Goal: Task Accomplishment & Management: Manage account settings

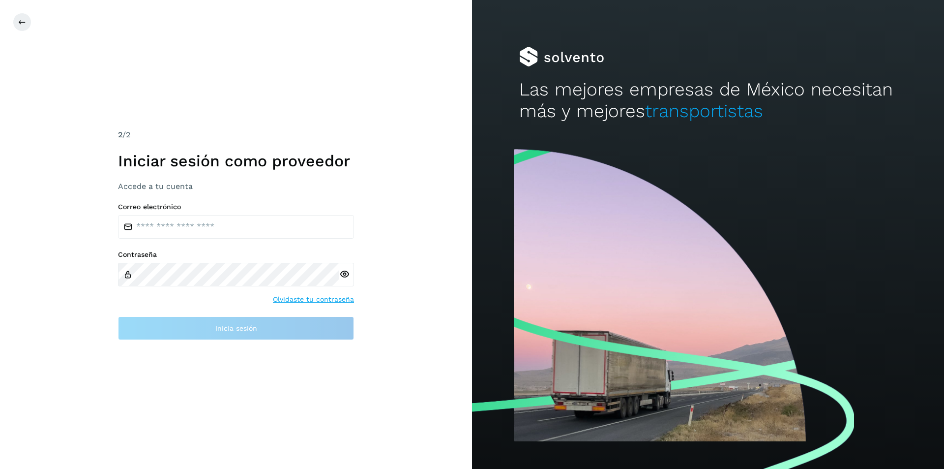
click at [86, 110] on div "2 /2 Iniciar sesión como proveedor Accede a tu cuenta Correo electrónico Contra…" at bounding box center [236, 234] width 472 height 469
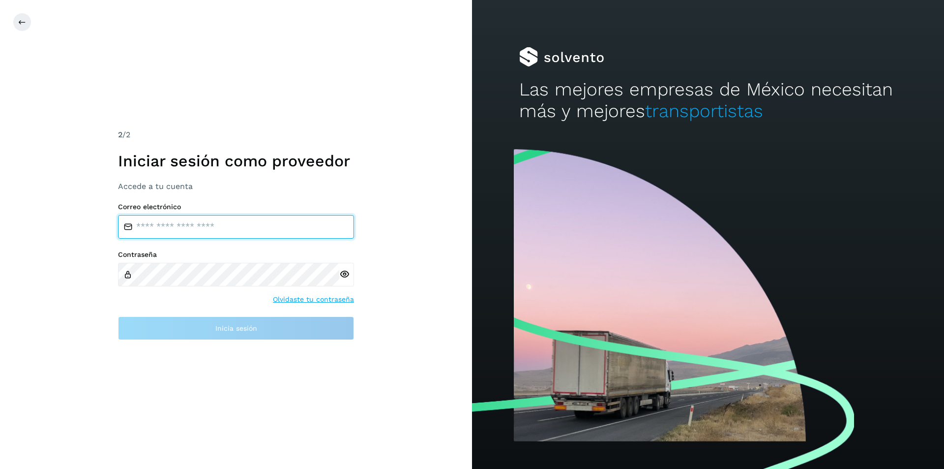
click at [217, 228] on input "email" at bounding box center [236, 227] width 236 height 24
paste input "**********"
type input "**********"
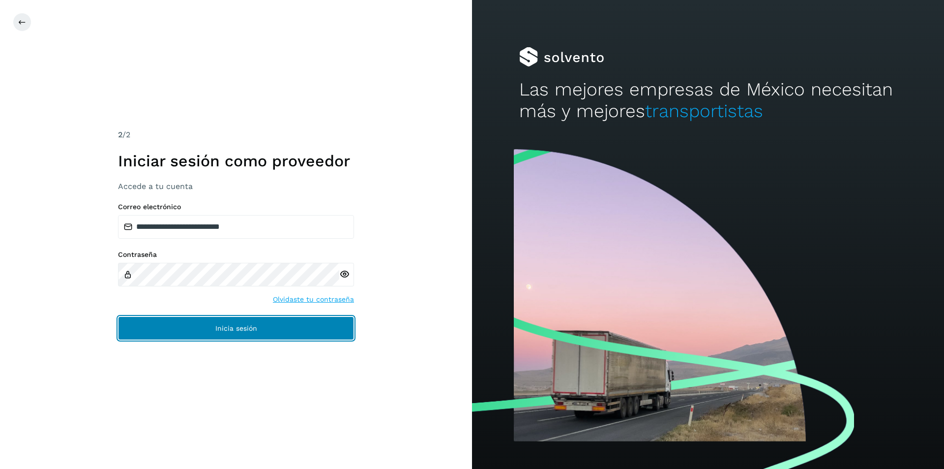
click at [142, 326] on button "Inicia sesión" at bounding box center [236, 328] width 236 height 24
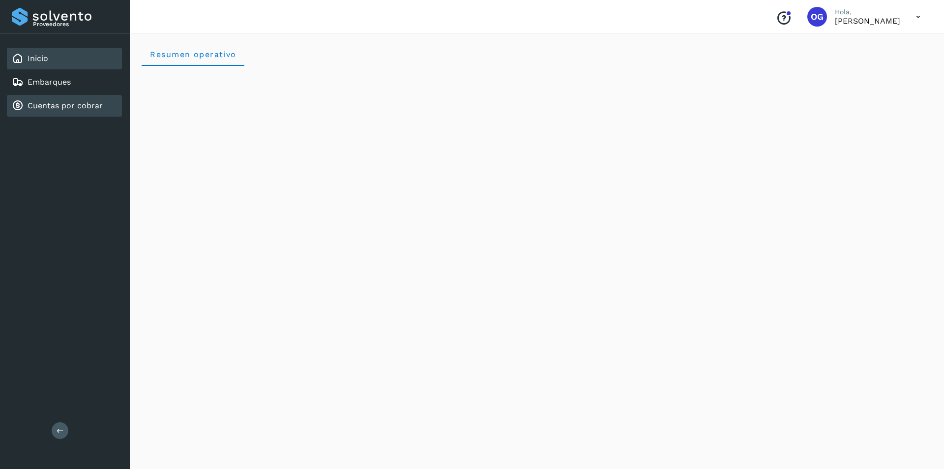
click at [59, 104] on link "Cuentas por cobrar" at bounding box center [65, 105] width 75 height 9
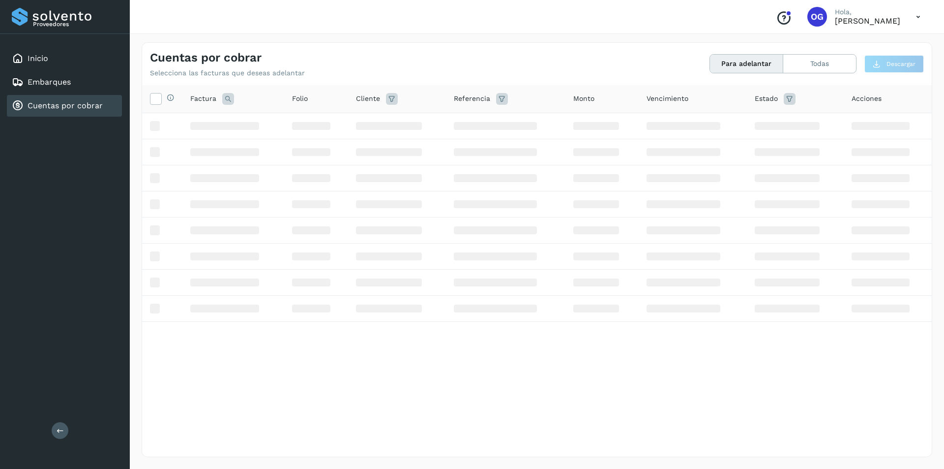
click at [59, 105] on link "Cuentas por cobrar" at bounding box center [65, 105] width 75 height 9
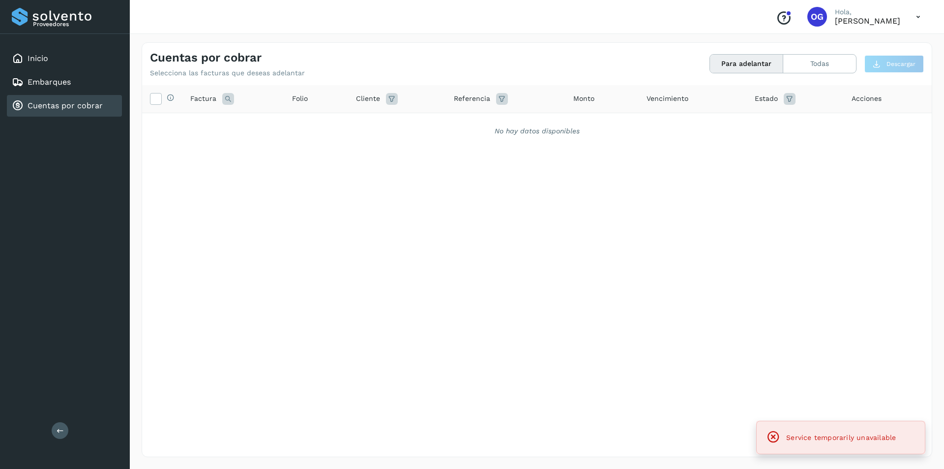
drag, startPoint x: 812, startPoint y: 64, endPoint x: 718, endPoint y: 199, distance: 164.9
click at [720, 199] on div "Cuentas por cobrar Selecciona las facturas que deseas adelantar Para adelantar …" at bounding box center [537, 249] width 791 height 415
click at [708, 221] on div "Selecciona todas las facturas disponibles para adelanto Factura Folio Cliente R…" at bounding box center [537, 250] width 790 height 331
click at [813, 58] on button "Todas" at bounding box center [819, 64] width 73 height 18
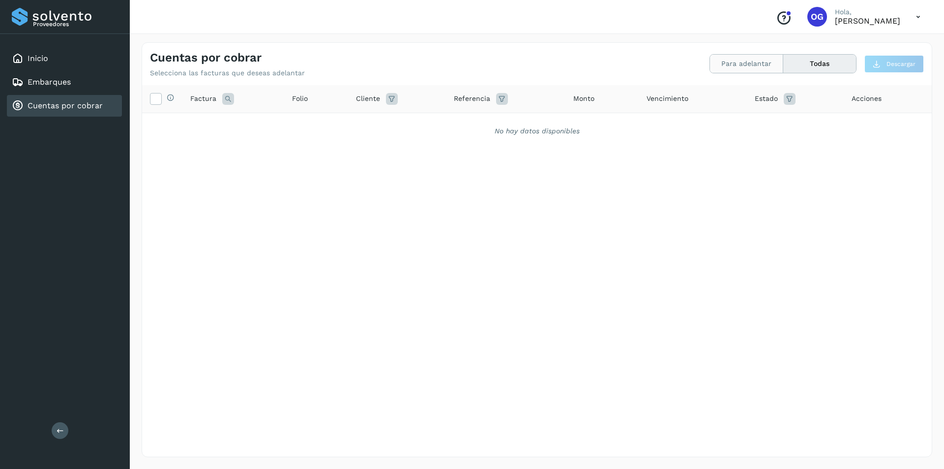
click at [749, 64] on button "Para adelantar" at bounding box center [746, 64] width 73 height 18
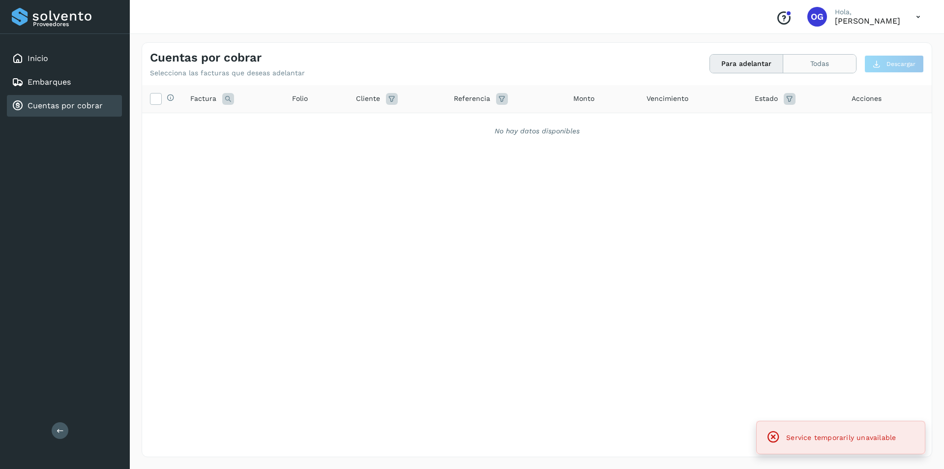
click at [829, 66] on button "Todas" at bounding box center [819, 64] width 73 height 18
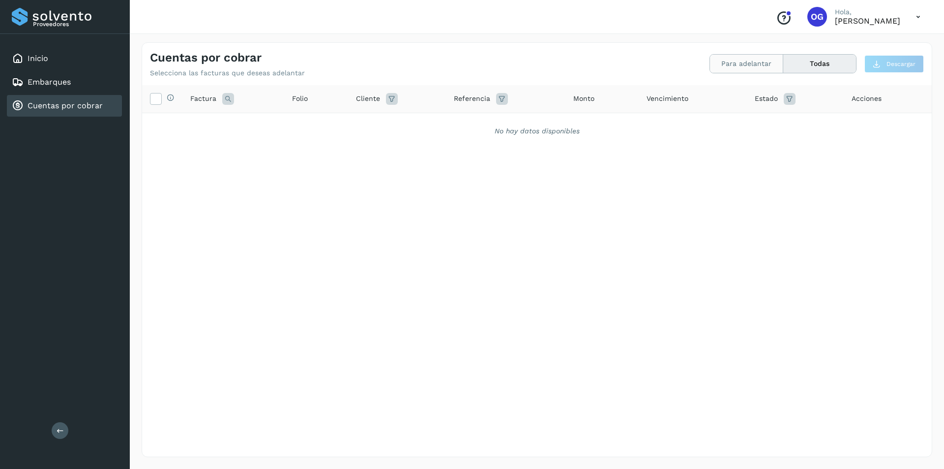
click at [761, 64] on button "Para adelantar" at bounding box center [746, 64] width 73 height 18
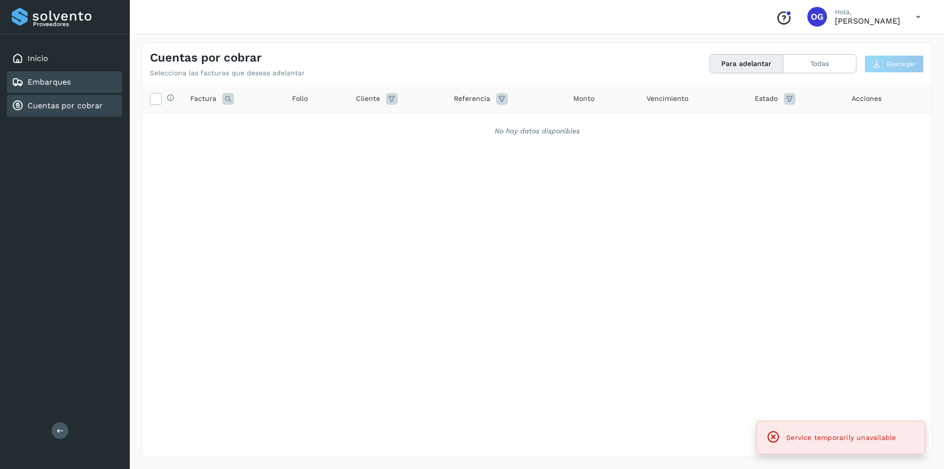
click at [68, 84] on link "Embarques" at bounding box center [49, 81] width 43 height 9
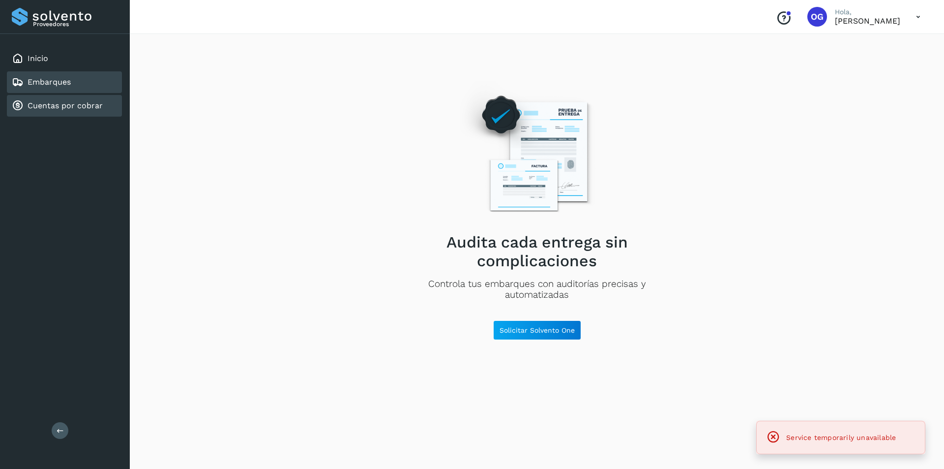
click at [86, 111] on div "Cuentas por cobrar" at bounding box center [57, 106] width 91 height 12
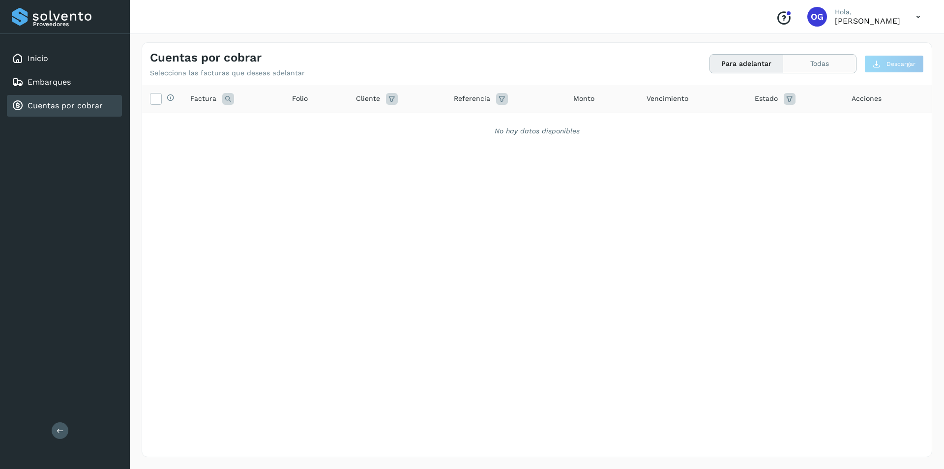
click at [820, 64] on button "Todas" at bounding box center [819, 64] width 73 height 18
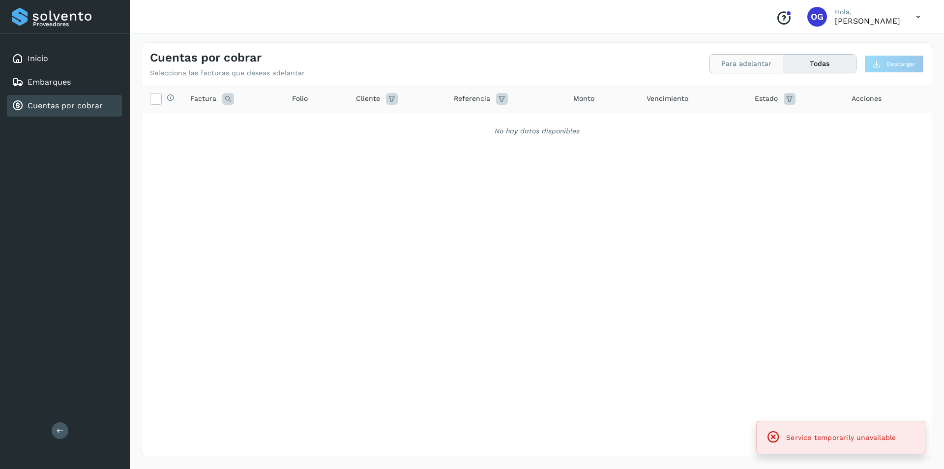
click at [766, 68] on button "Para adelantar" at bounding box center [746, 64] width 73 height 18
click at [58, 85] on link "Embarques" at bounding box center [49, 81] width 43 height 9
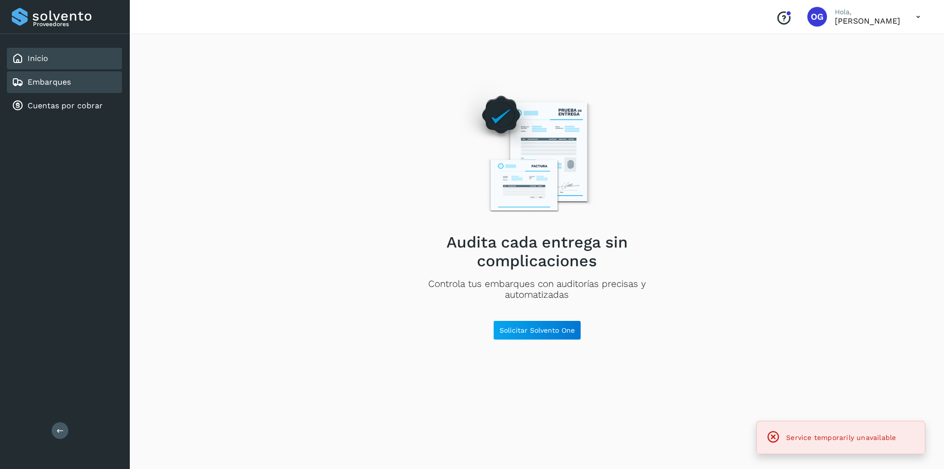
click at [54, 58] on div "Inicio" at bounding box center [64, 59] width 115 height 22
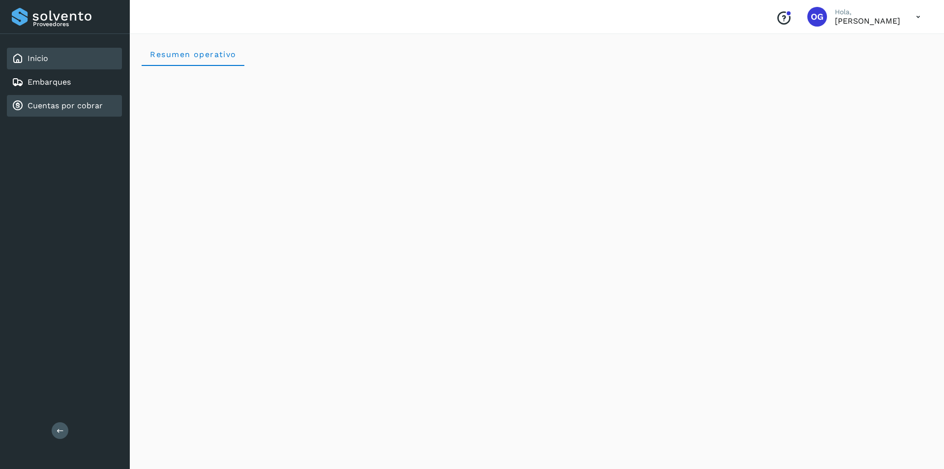
click at [63, 115] on div "Cuentas por cobrar" at bounding box center [64, 106] width 115 height 22
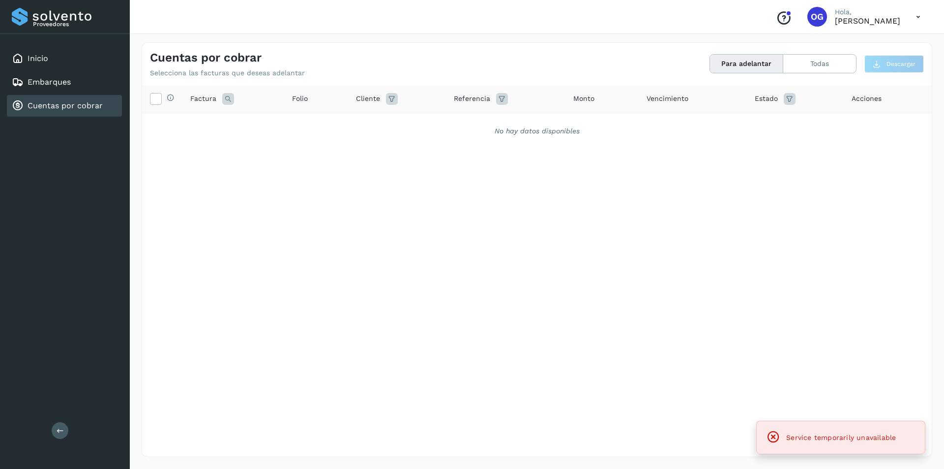
click at [763, 67] on button "Para adelantar" at bounding box center [746, 64] width 73 height 18
click at [815, 60] on button "Todas" at bounding box center [819, 64] width 73 height 18
